Goal: Communication & Community: Answer question/provide support

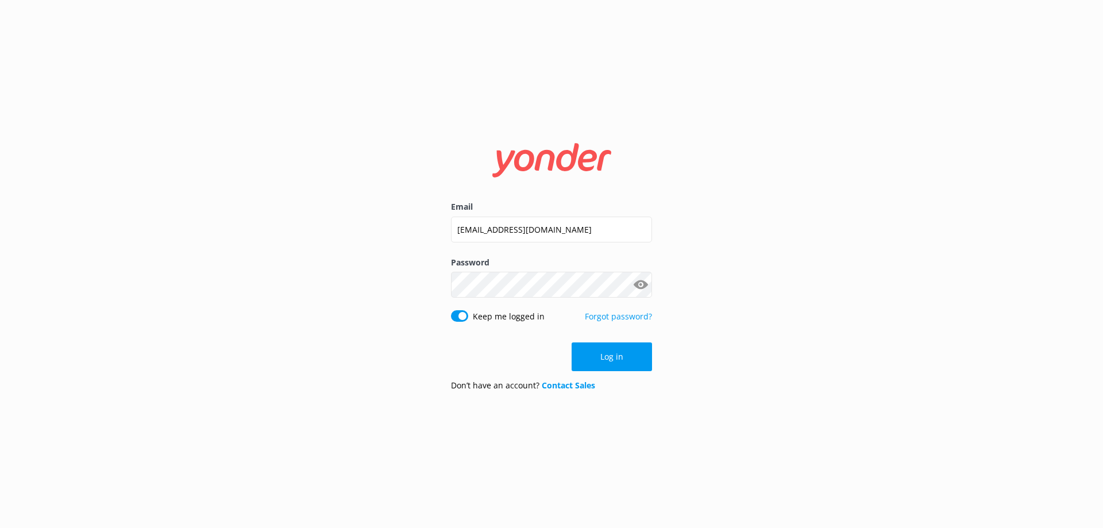
click at [605, 361] on button "Log in" at bounding box center [611, 356] width 80 height 29
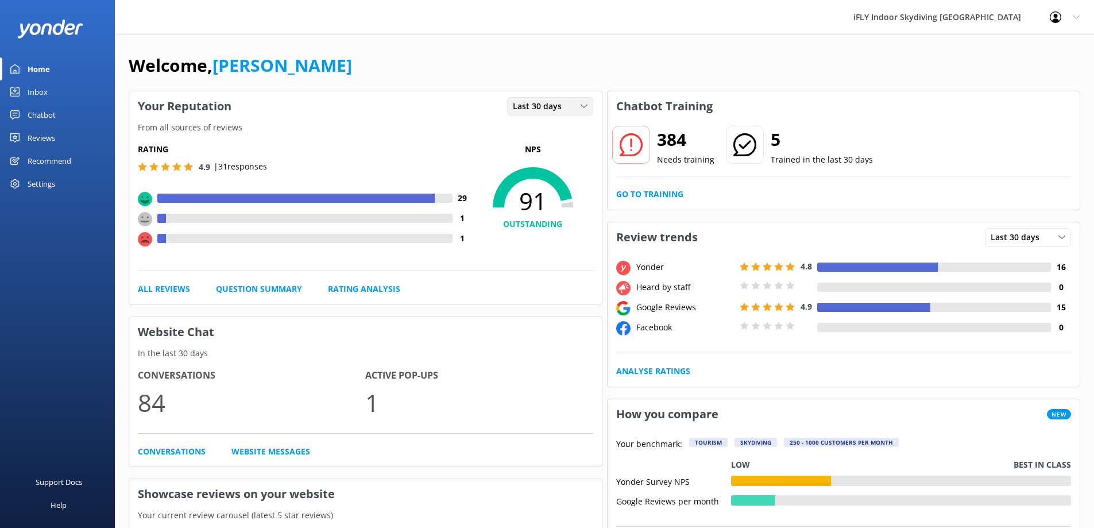
click at [558, 108] on span "Last 30 days" at bounding box center [541, 106] width 56 height 13
click at [542, 122] on link "Last 7 days" at bounding box center [559, 129] width 102 height 23
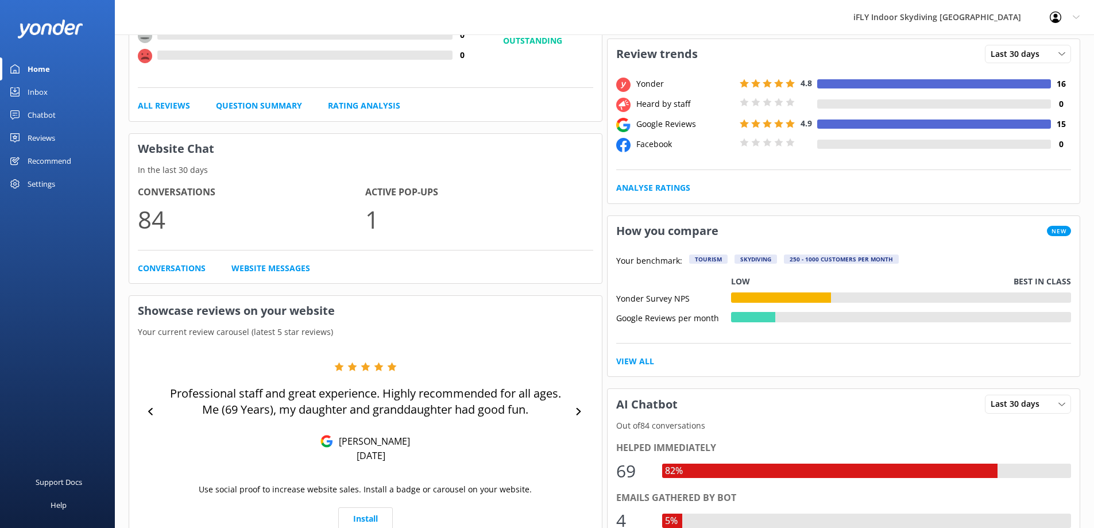
scroll to position [230, 0]
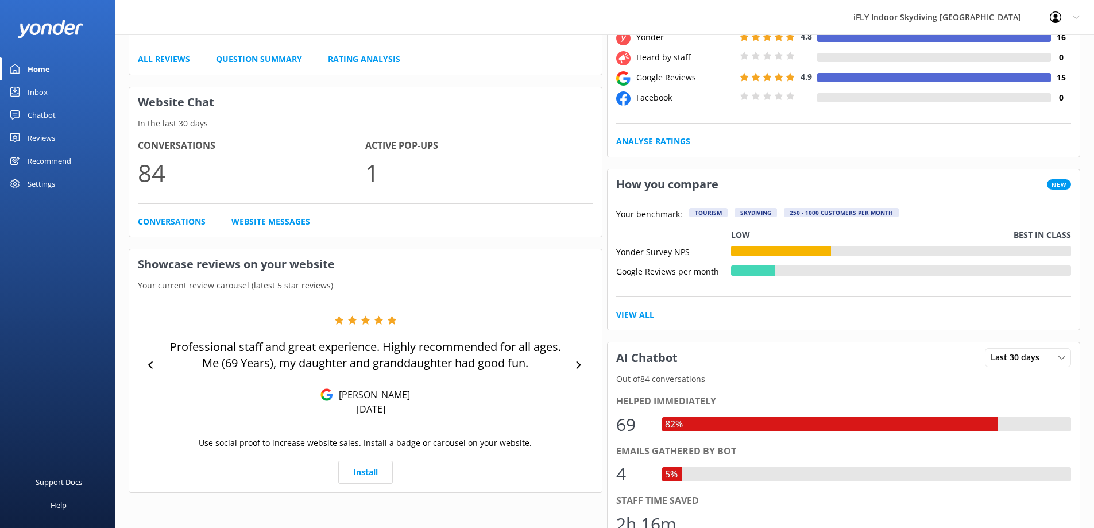
click at [44, 141] on div "Reviews" at bounding box center [42, 137] width 28 height 23
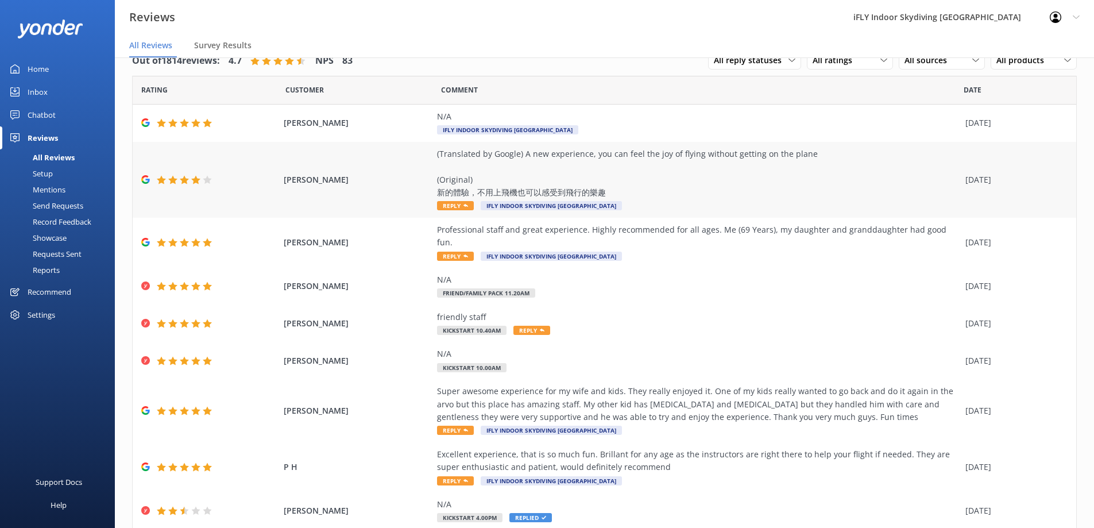
click at [490, 188] on div "(Translated by Google) A new experience, you can feel the joy of flying without…" at bounding box center [698, 174] width 523 height 52
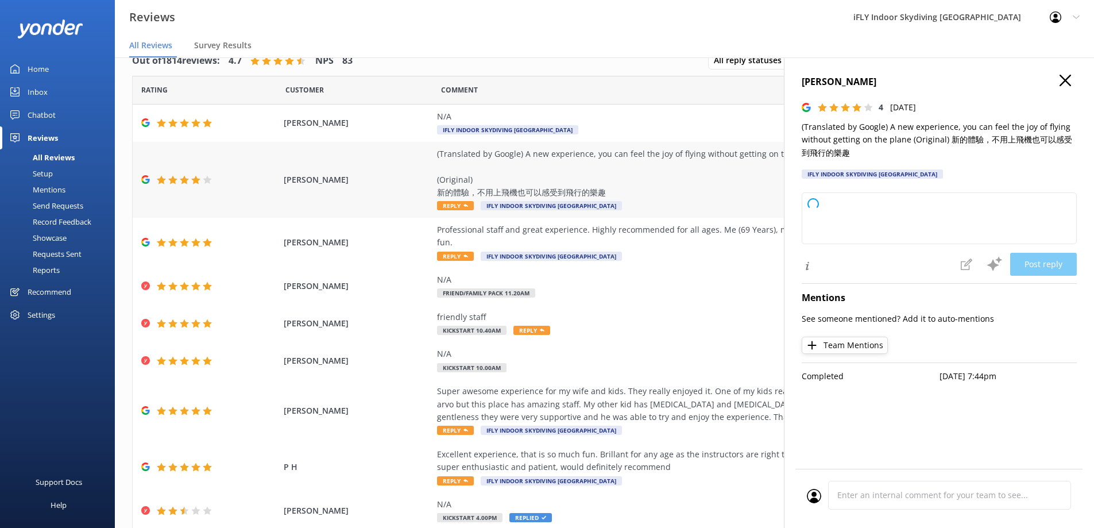
type textarea "Thank you for your kind words and positive review! We're delighted to hear you …"
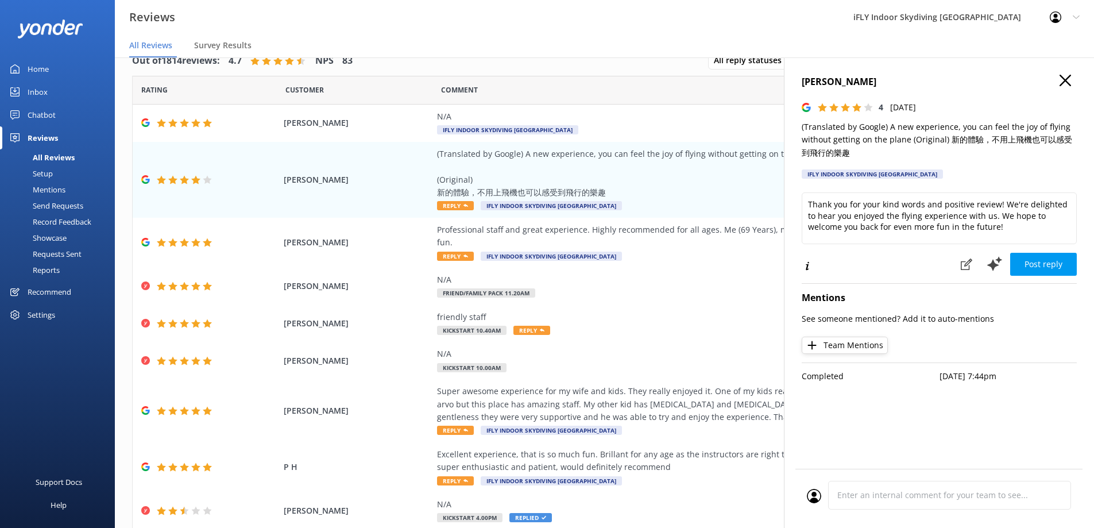
click at [1066, 78] on icon "button" at bounding box center [1064, 80] width 11 height 11
